Goal: Transaction & Acquisition: Purchase product/service

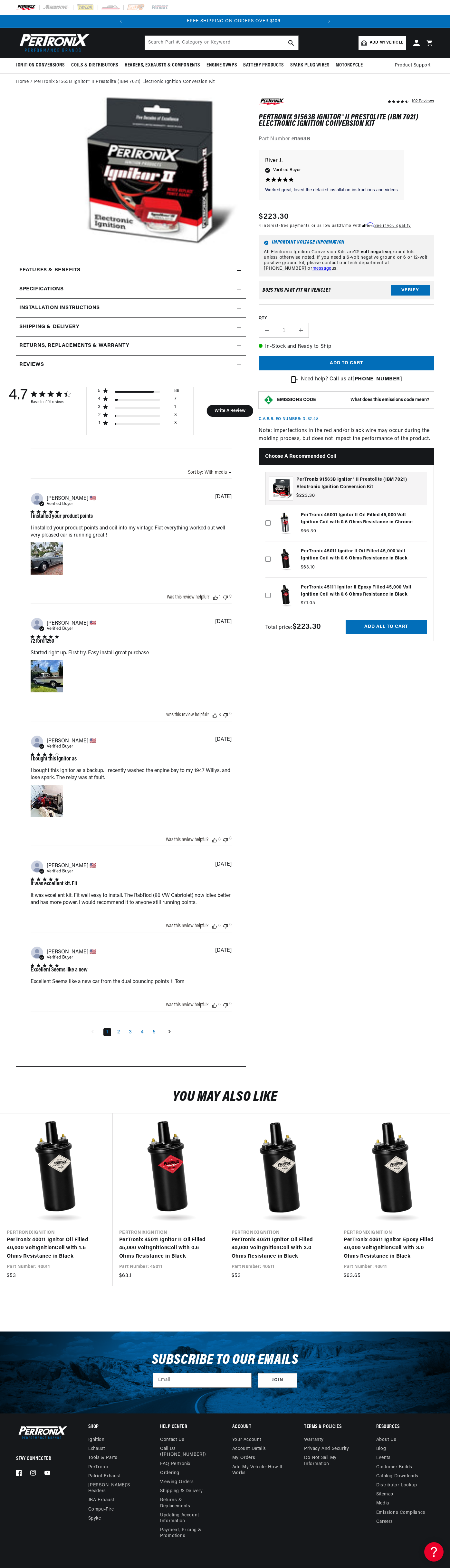
scroll to position [0, 196]
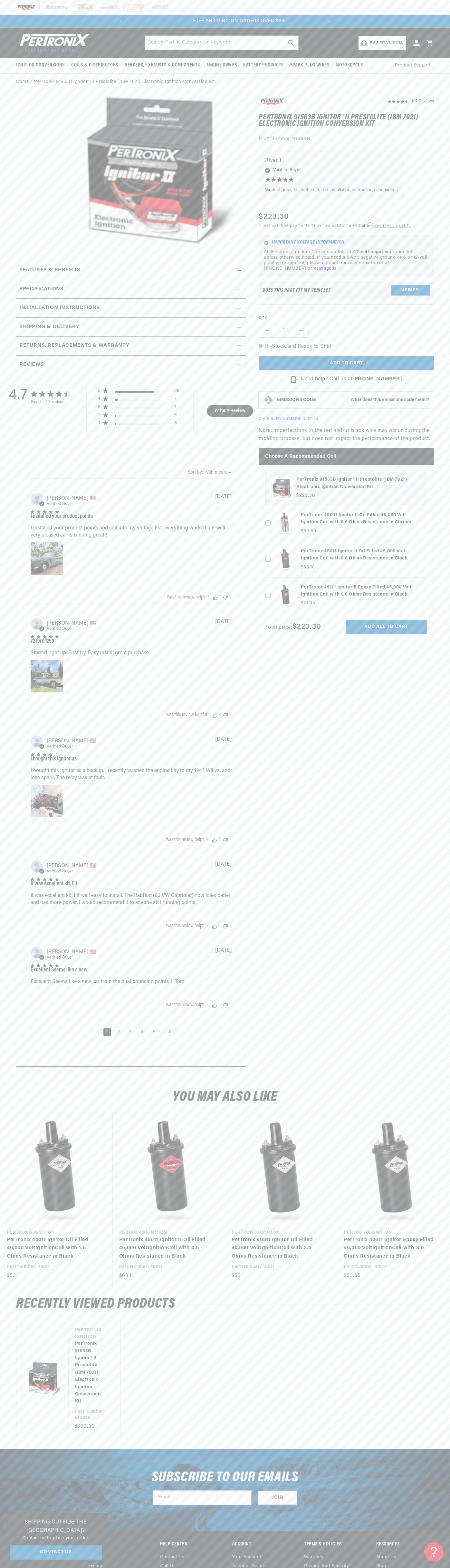
scroll to position [0, 196]
click at [270, 14] on div at bounding box center [225, 7] width 450 height 15
click at [450, 1150] on div "Vendor Pertronix Ignition PerTronix 40011 Ignitor Oil Filled 40,000 Volt Igniti…" at bounding box center [225, 1200] width 450 height 173
click at [131, 1567] on html "Skip to content Your cart Your cart is empty Get the right parts the first time…" at bounding box center [225, 784] width 450 height 1568
click at [27, 1442] on div "RECENTLY VIEWED PRODUCTS Vendor Pertronix Ignition PerTronix 91563B Ignitor® II…" at bounding box center [225, 1367] width 450 height 163
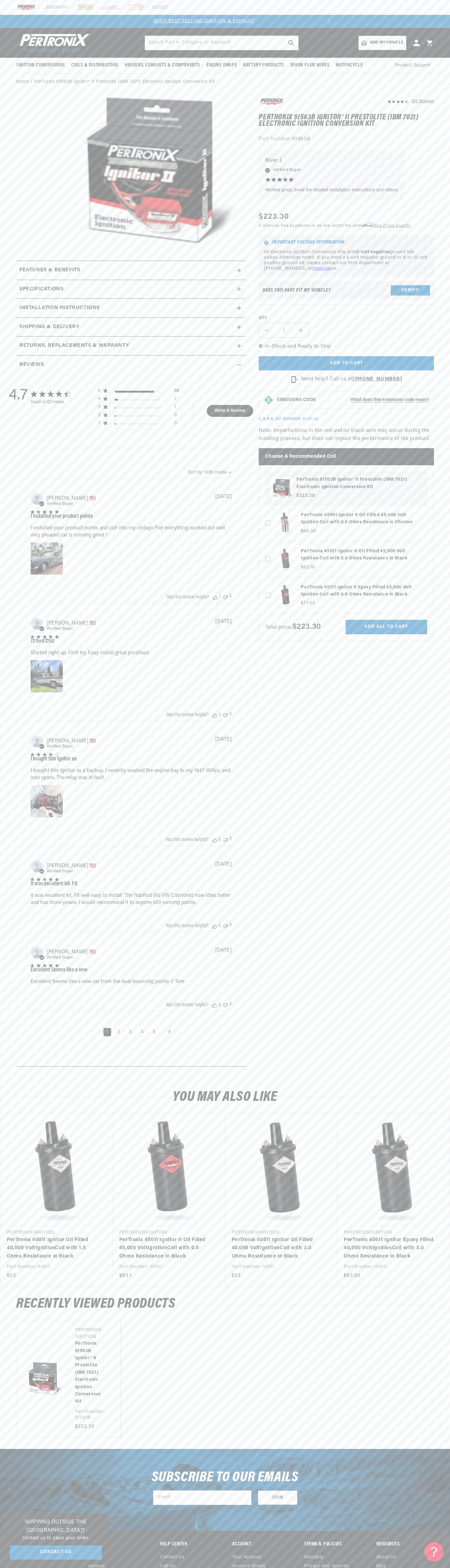
scroll to position [0, 0]
